Goal: Information Seeking & Learning: Check status

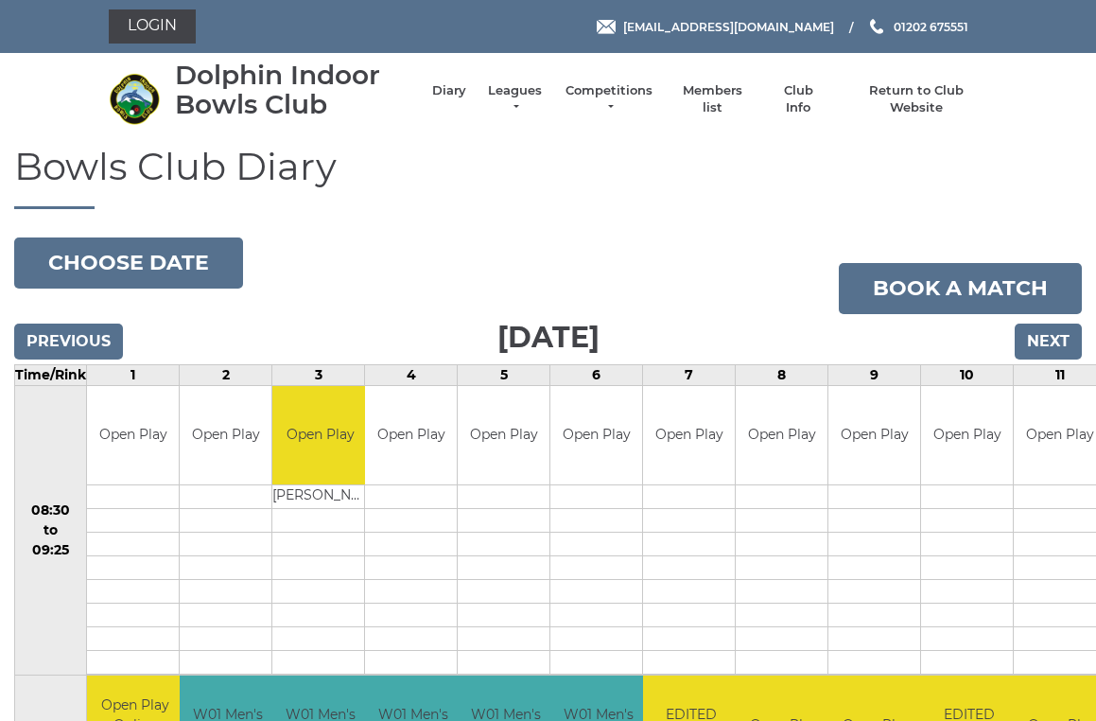
scroll to position [8, 0]
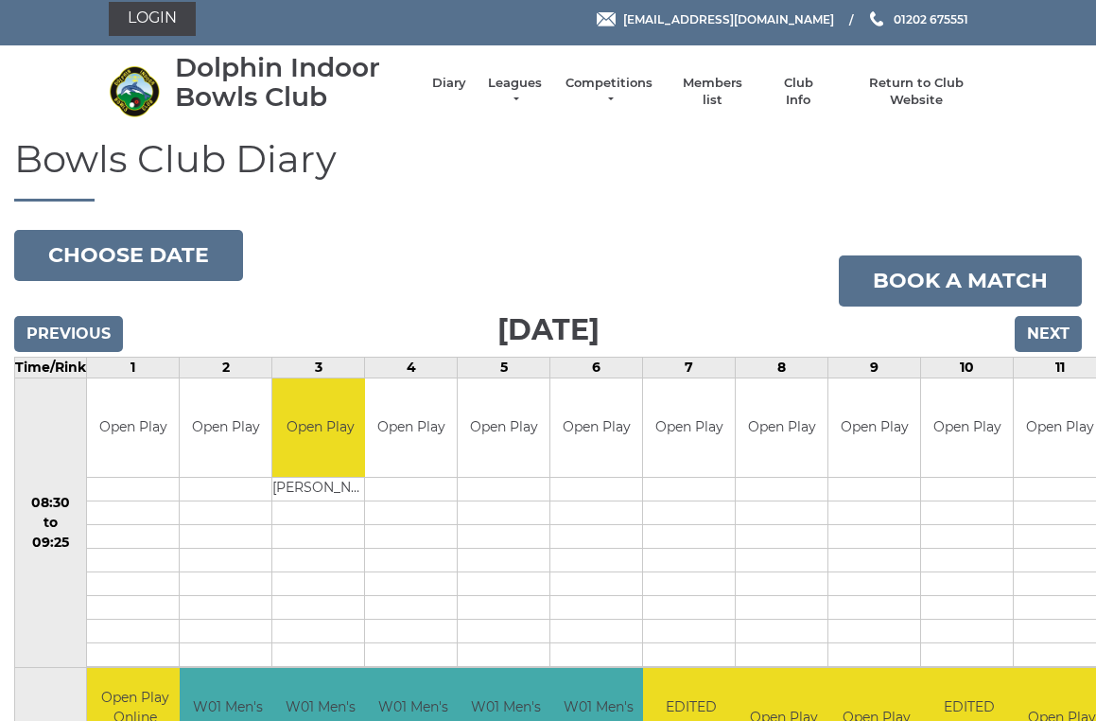
click at [530, 96] on link "Leagues" at bounding box center [515, 92] width 60 height 34
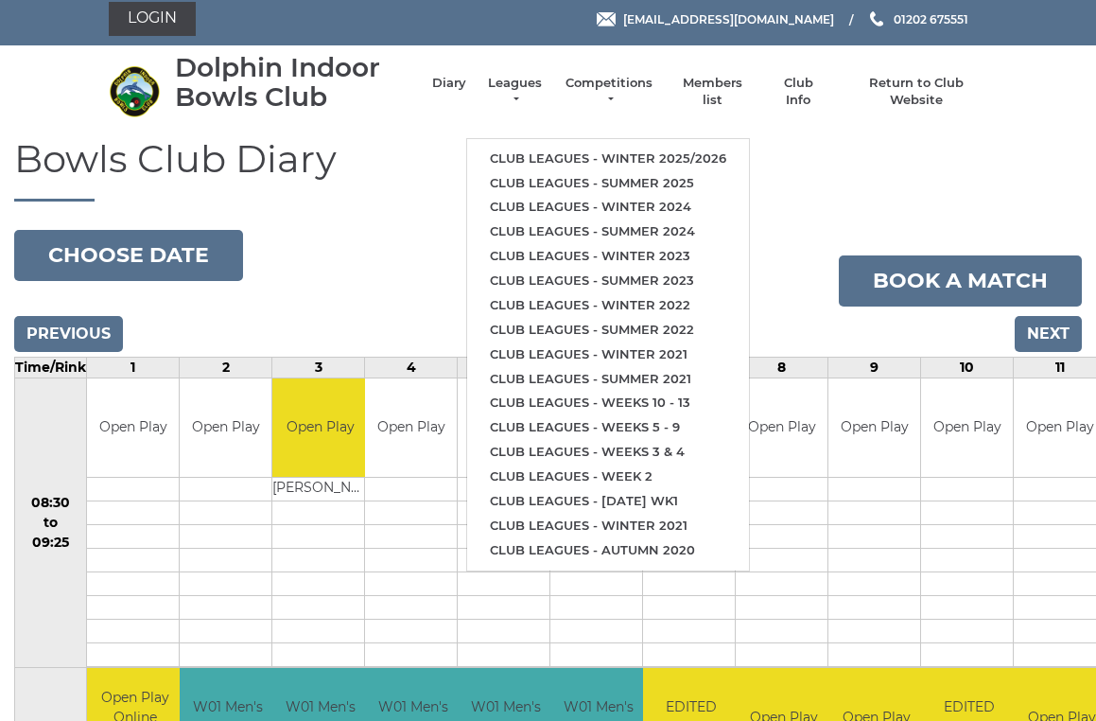
click at [700, 147] on link "Club leagues - Winter 2025/2026" at bounding box center [608, 159] width 282 height 25
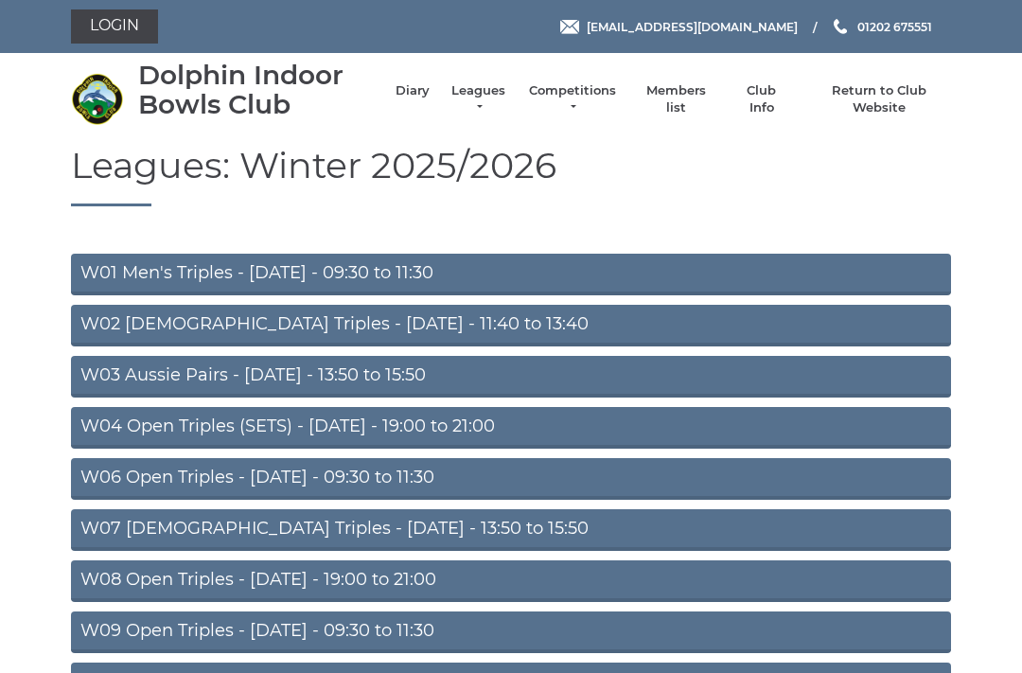
click at [397, 373] on link "W03 Aussie Pairs - Monday - 13:50 to 15:50" at bounding box center [511, 377] width 880 height 42
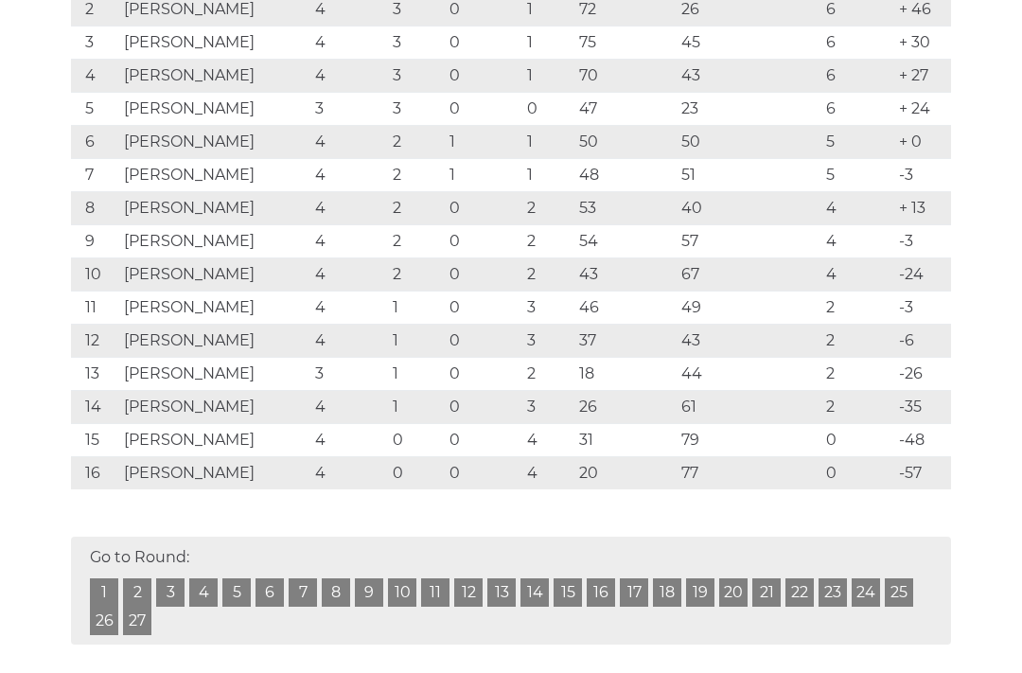
scroll to position [451, 0]
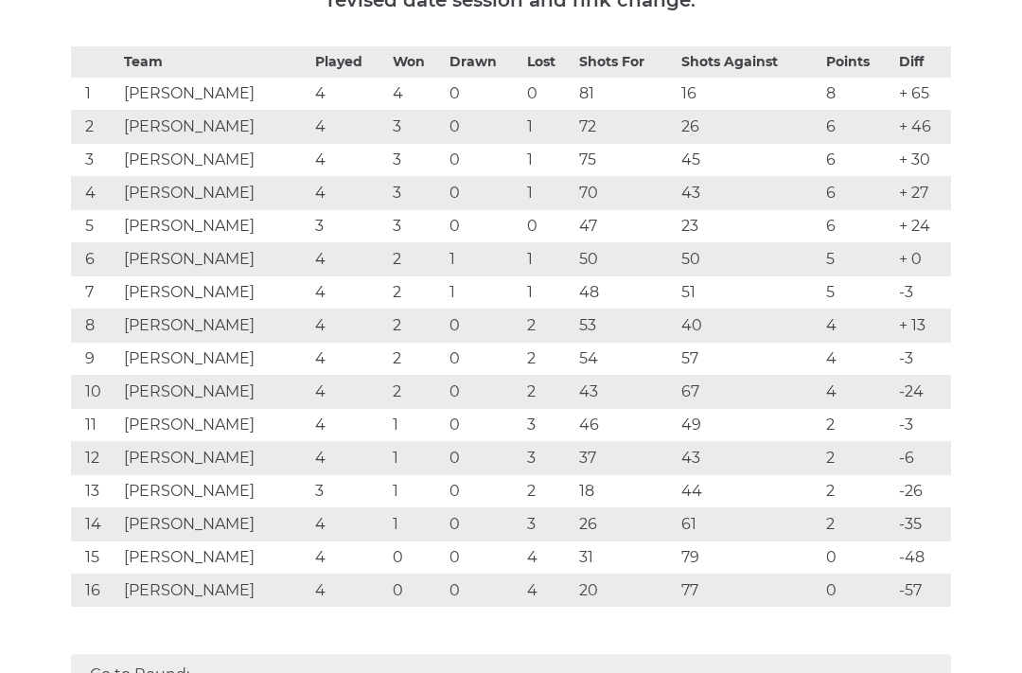
scroll to position [333, 0]
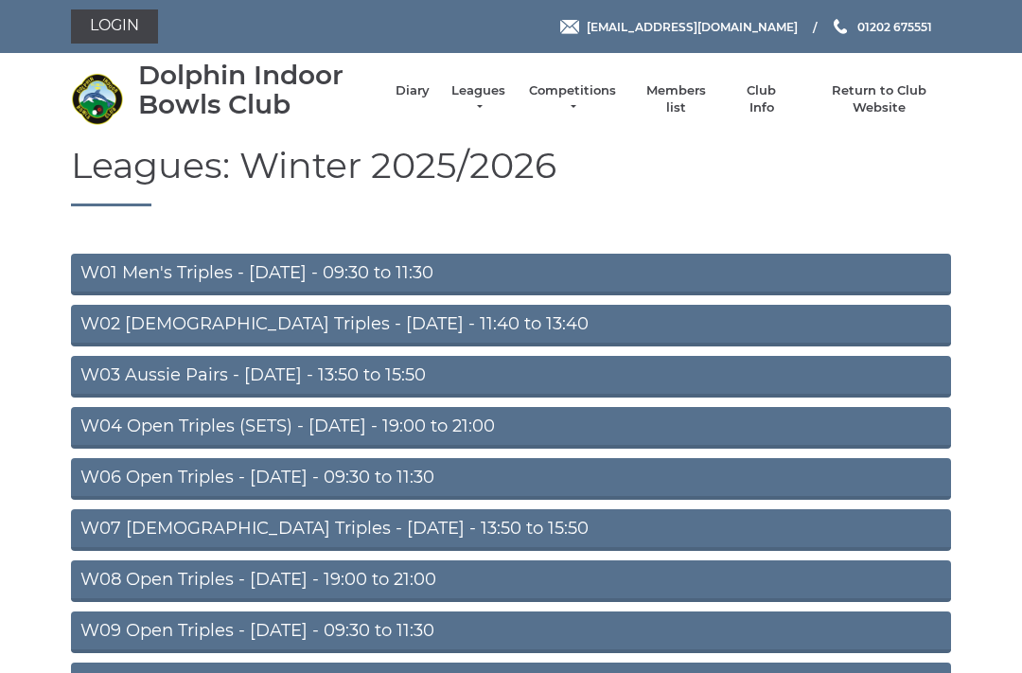
click at [327, 286] on link "W01 Men's Triples - Monday - 09:30 to 11:30" at bounding box center [511, 275] width 880 height 42
click at [574, 96] on link "Competitions" at bounding box center [572, 99] width 91 height 34
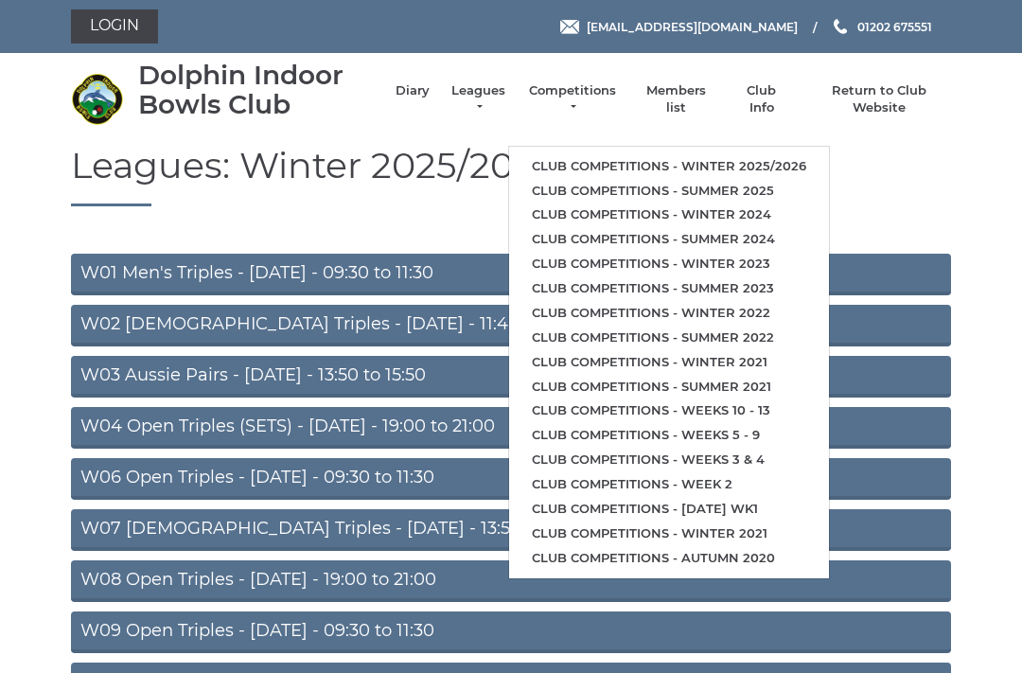
click at [768, 154] on link "Club competitions - Winter 2025/2026" at bounding box center [669, 166] width 320 height 25
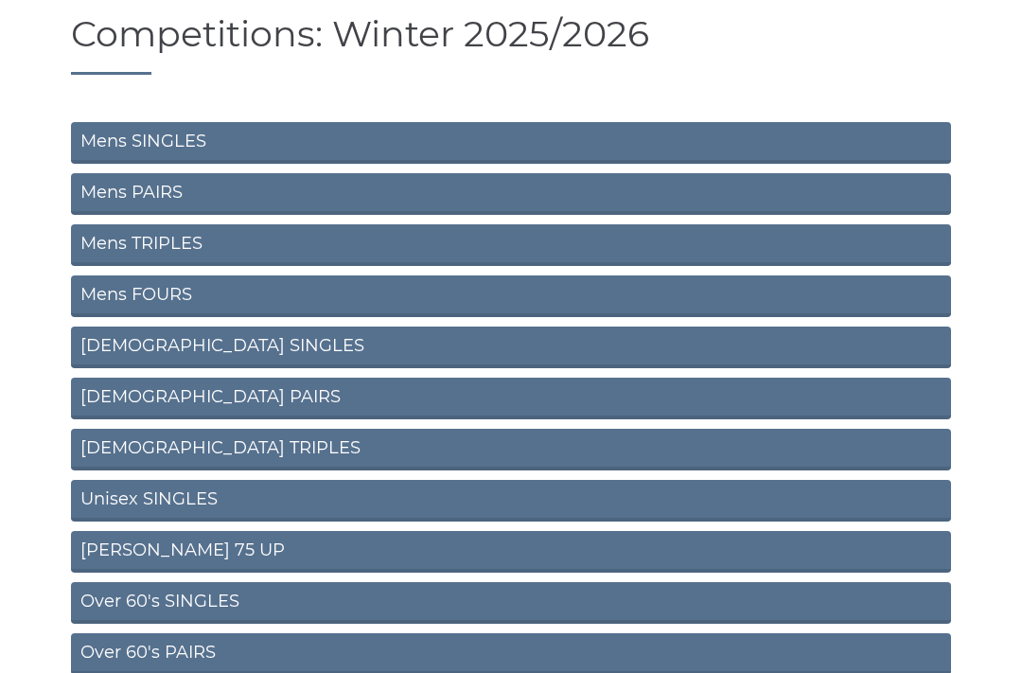
scroll to position [132, 0]
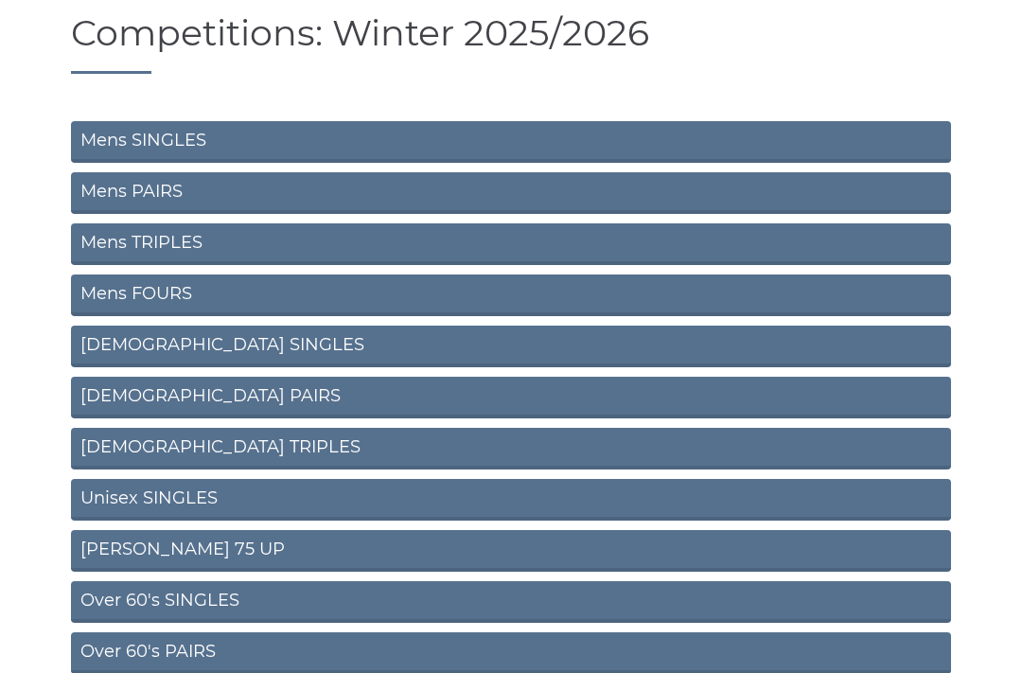
click at [30, 558] on section "Competitions: Winter 2025/2026 Mens SINGLES Mens PAIRS Mens TRIPLES Mens FOURS …" at bounding box center [511, 595] width 1022 height 1164
click at [125, 510] on link "Unisex SINGLES" at bounding box center [511, 500] width 880 height 42
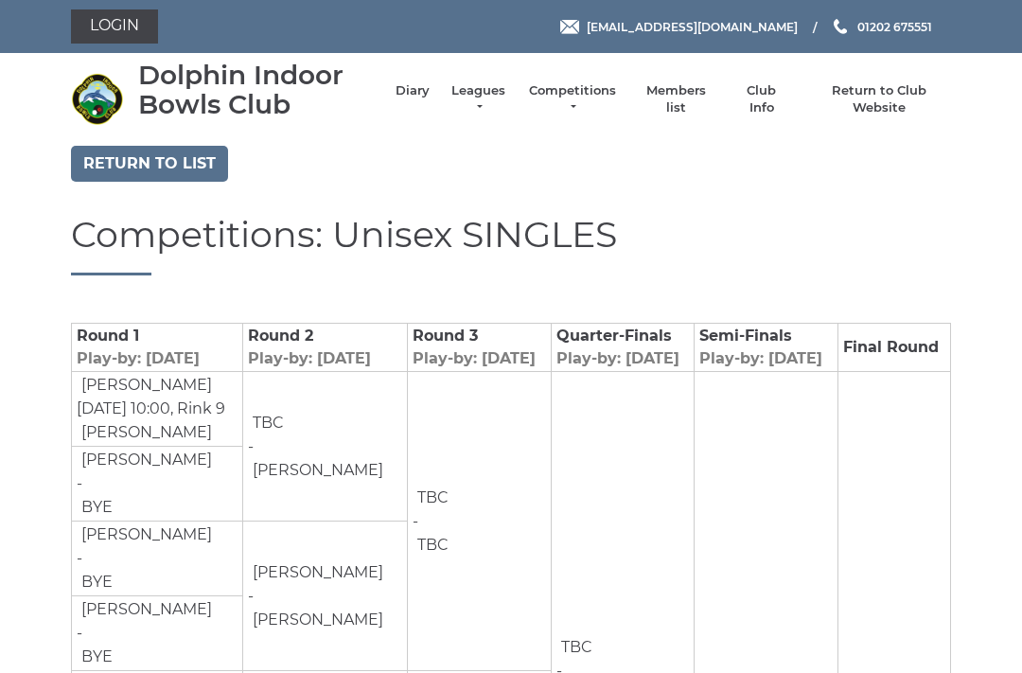
click at [165, 442] on td "[PERSON_NAME] [DATE] 10:00, Rink 9 [PERSON_NAME]" at bounding box center [157, 409] width 171 height 75
